Goal: Information Seeking & Learning: Learn about a topic

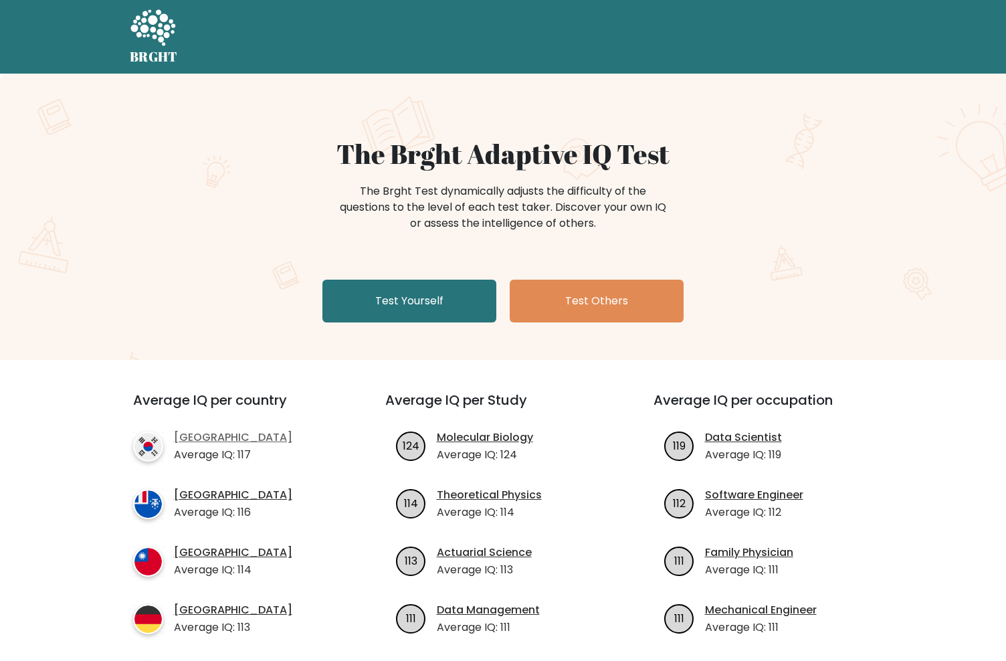
click at [223, 431] on link "[GEOGRAPHIC_DATA]" at bounding box center [233, 437] width 118 height 16
click at [225, 437] on link "[GEOGRAPHIC_DATA]" at bounding box center [233, 437] width 118 height 16
click at [467, 437] on link "Molecular Biology" at bounding box center [485, 437] width 96 height 16
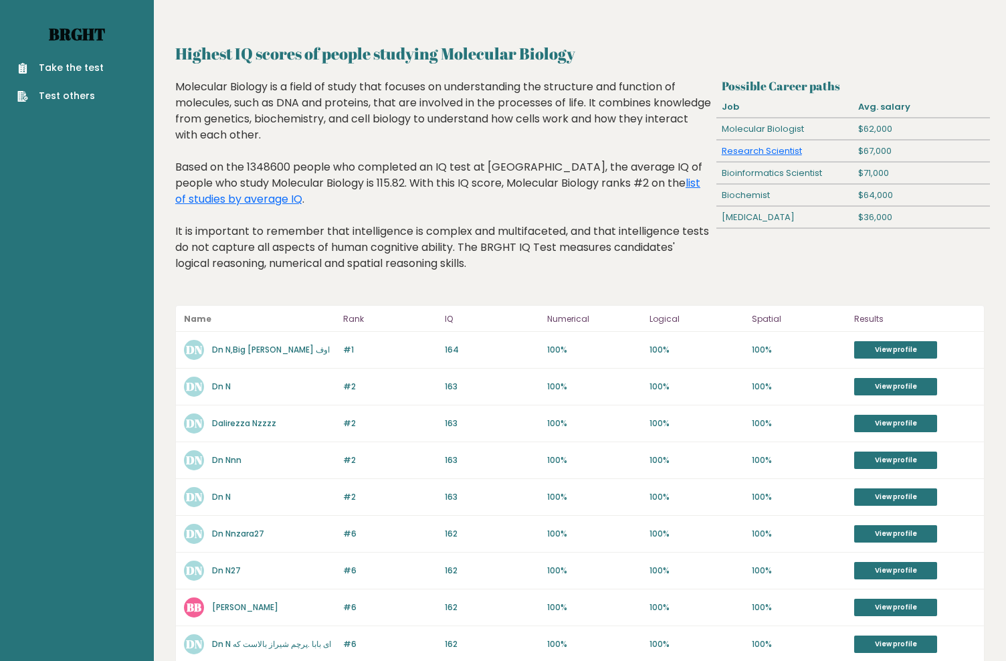
click at [80, 33] on link "Brght" at bounding box center [77, 33] width 56 height 21
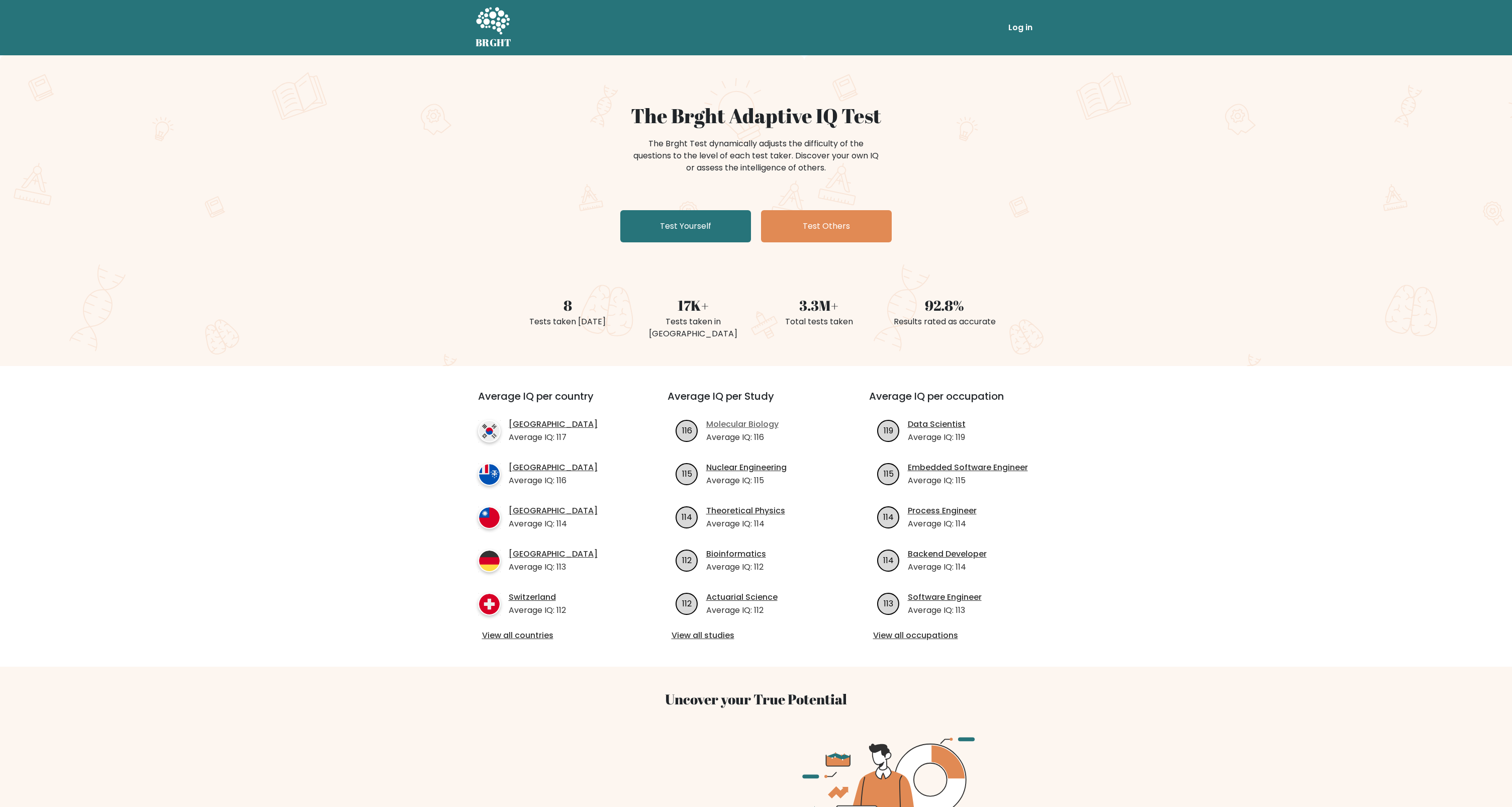
click at [762, 418] on link "Molecular Biology" at bounding box center [743, 424] width 72 height 12
click at [691, 229] on link "Test Yourself" at bounding box center [686, 226] width 131 height 32
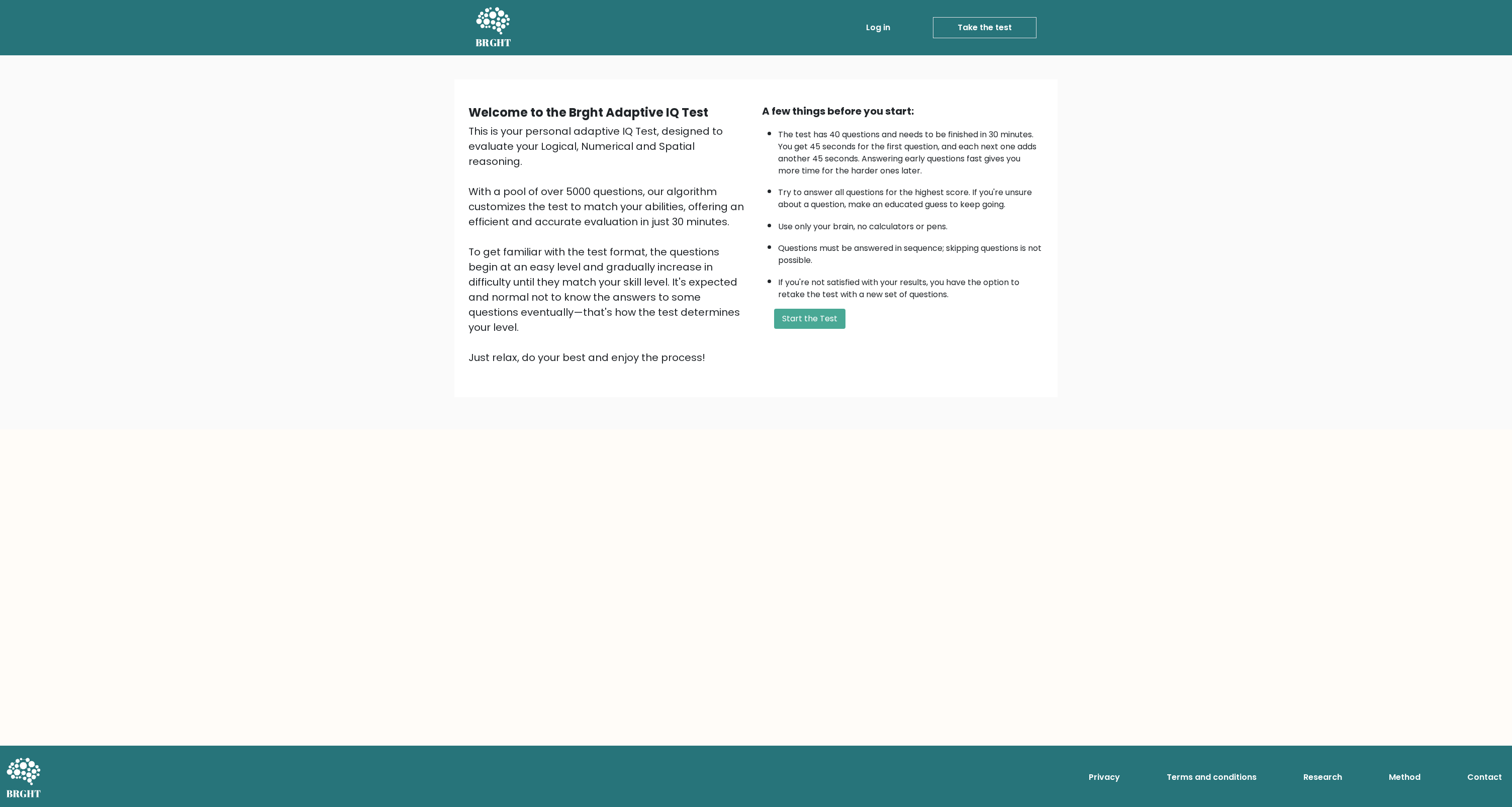
click at [494, 30] on icon at bounding box center [493, 22] width 35 height 30
